Goal: Transaction & Acquisition: Purchase product/service

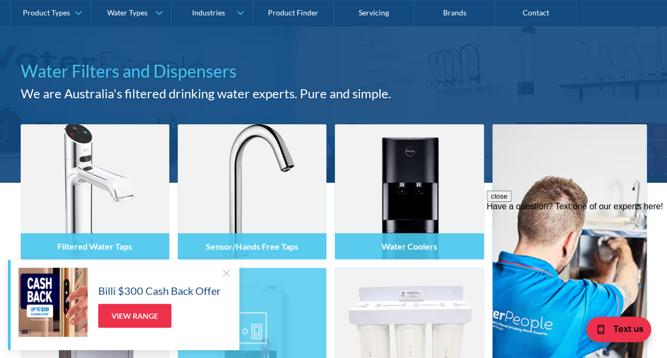
scroll to position [80, 0]
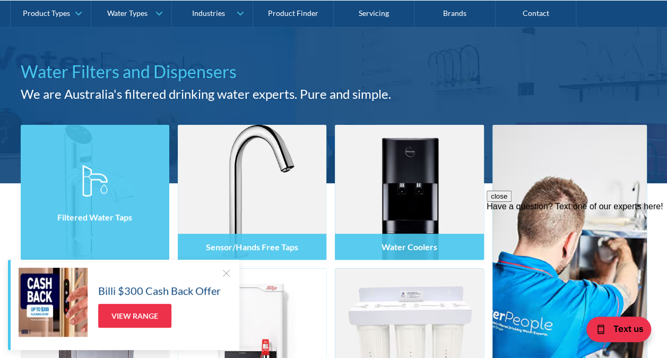
click at [101, 186] on img at bounding box center [94, 181] width 25 height 32
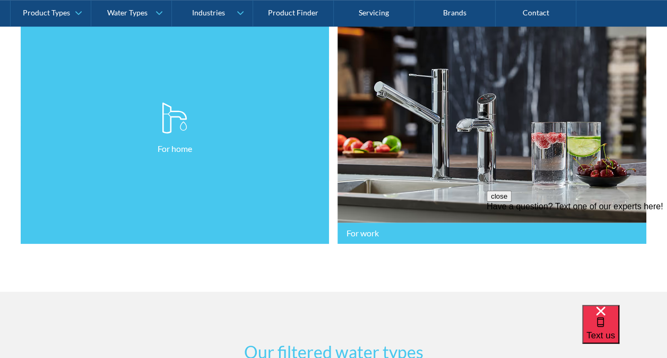
click at [184, 152] on p "For home" at bounding box center [175, 148] width 35 height 13
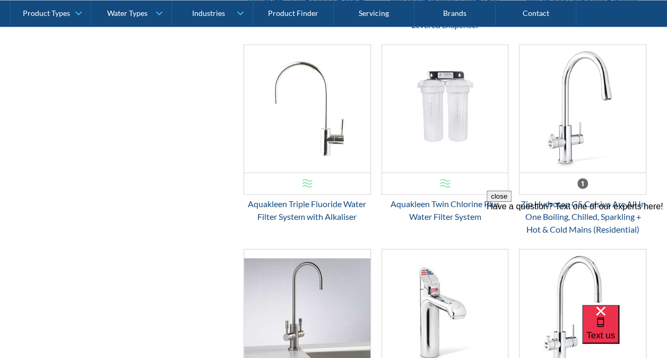
scroll to position [1197, 0]
click at [566, 184] on div "Email Form 3" at bounding box center [583, 184] width 126 height 22
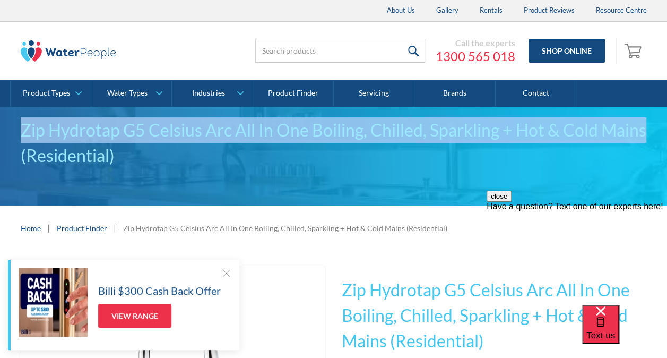
drag, startPoint x: 22, startPoint y: 129, endPoint x: 651, endPoint y: 127, distance: 628.5
click at [651, 127] on div "Zip Hydrotap G5 Celsius Arc All In One Boiling, Chilled, Sparkling + Hot & Cold…" at bounding box center [333, 156] width 667 height 99
copy div "Zip Hydrotap G5 Celsius Arc All In One Boiling, Chilled, Sparkling + Hot & Cold…"
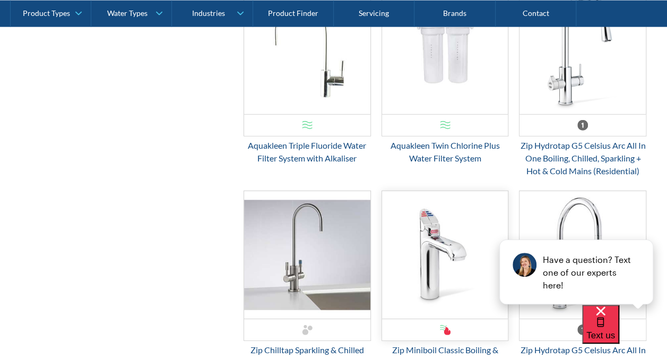
scroll to position [1255, 0]
